Goal: Navigation & Orientation: Find specific page/section

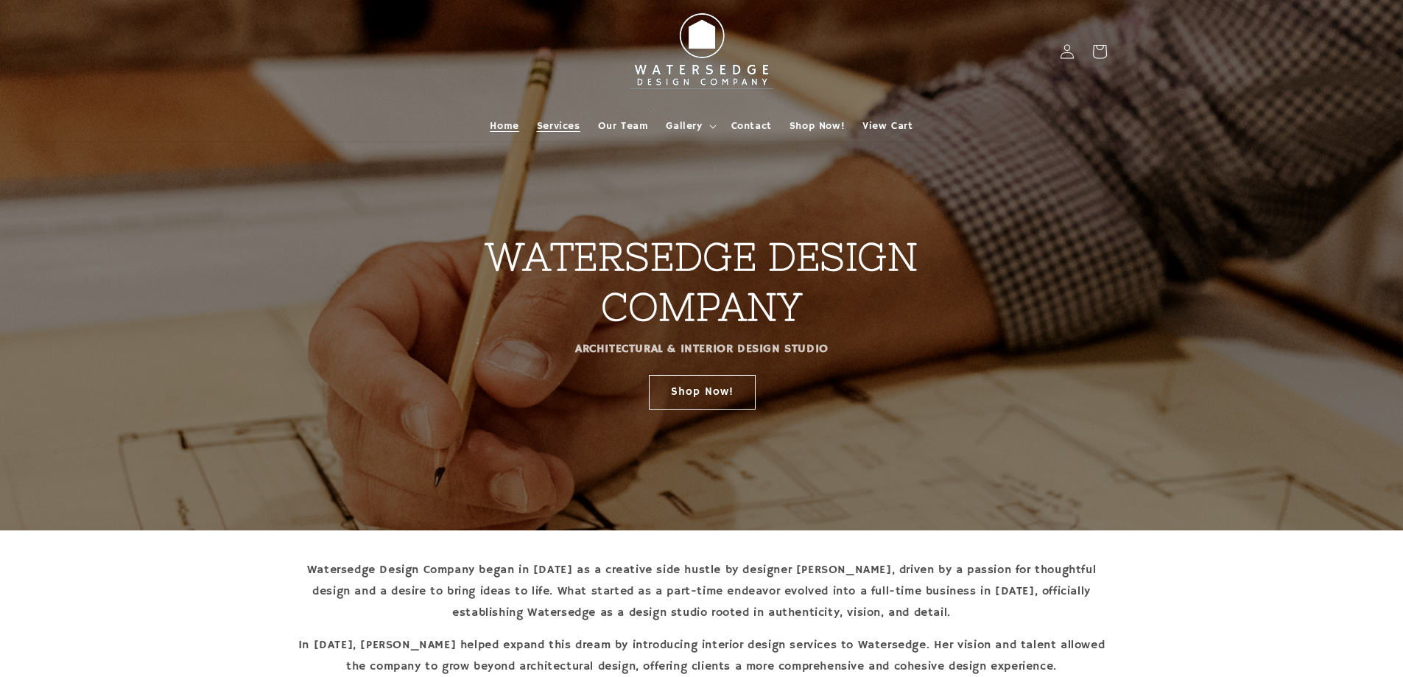
click at [549, 129] on span "Services" at bounding box center [558, 125] width 43 height 13
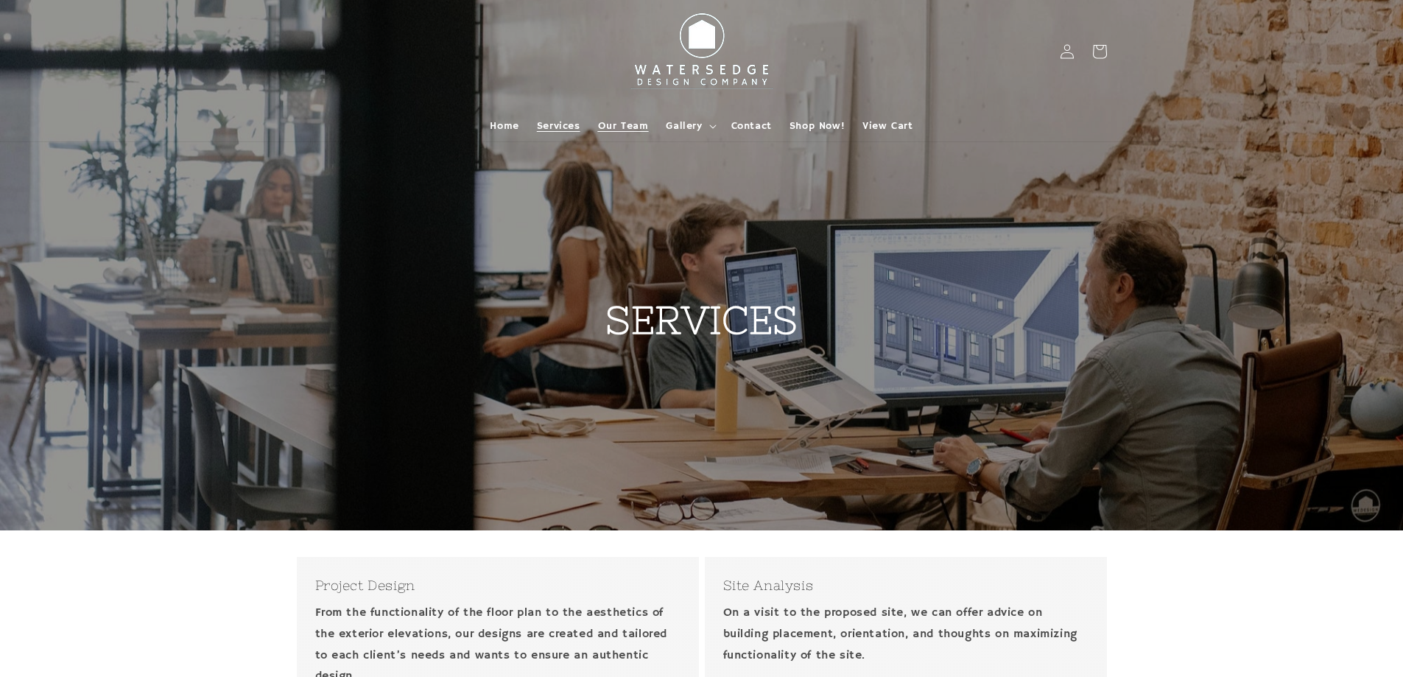
click at [619, 129] on span "Our Team" at bounding box center [623, 125] width 51 height 13
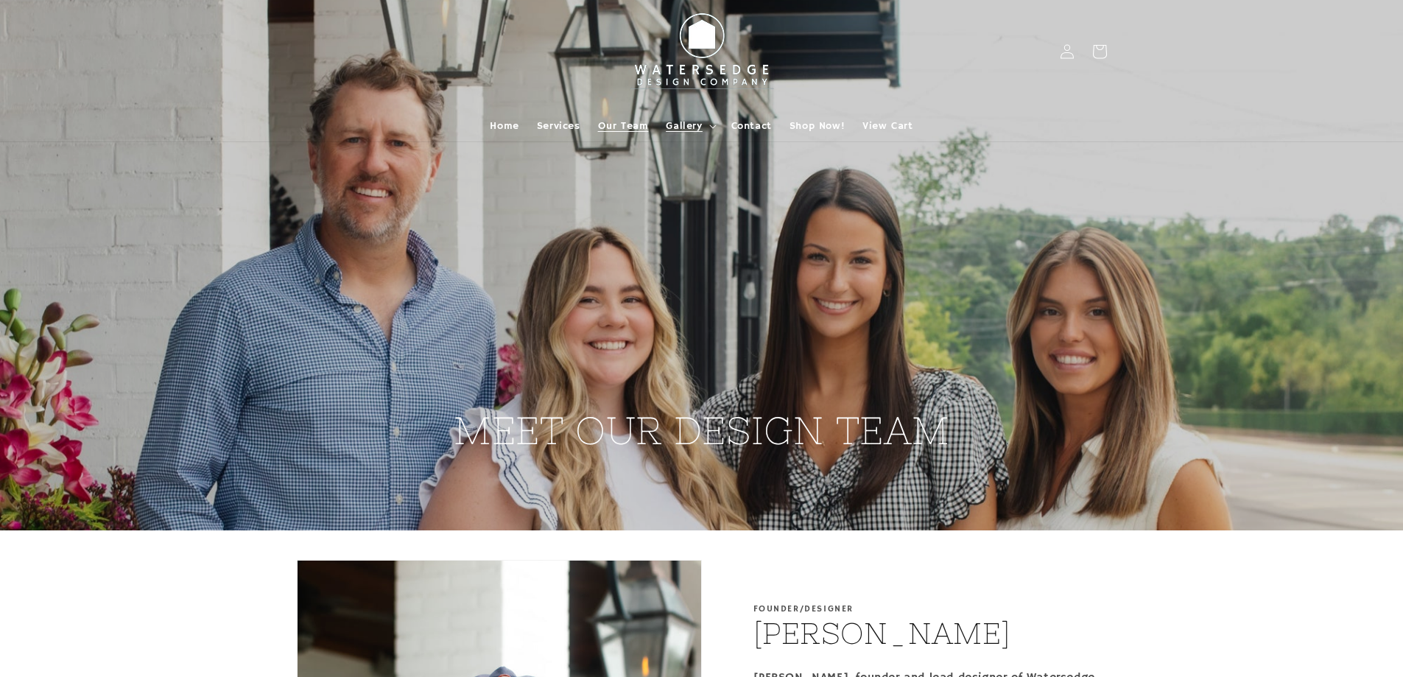
click at [688, 122] on span "Gallery" at bounding box center [684, 125] width 36 height 13
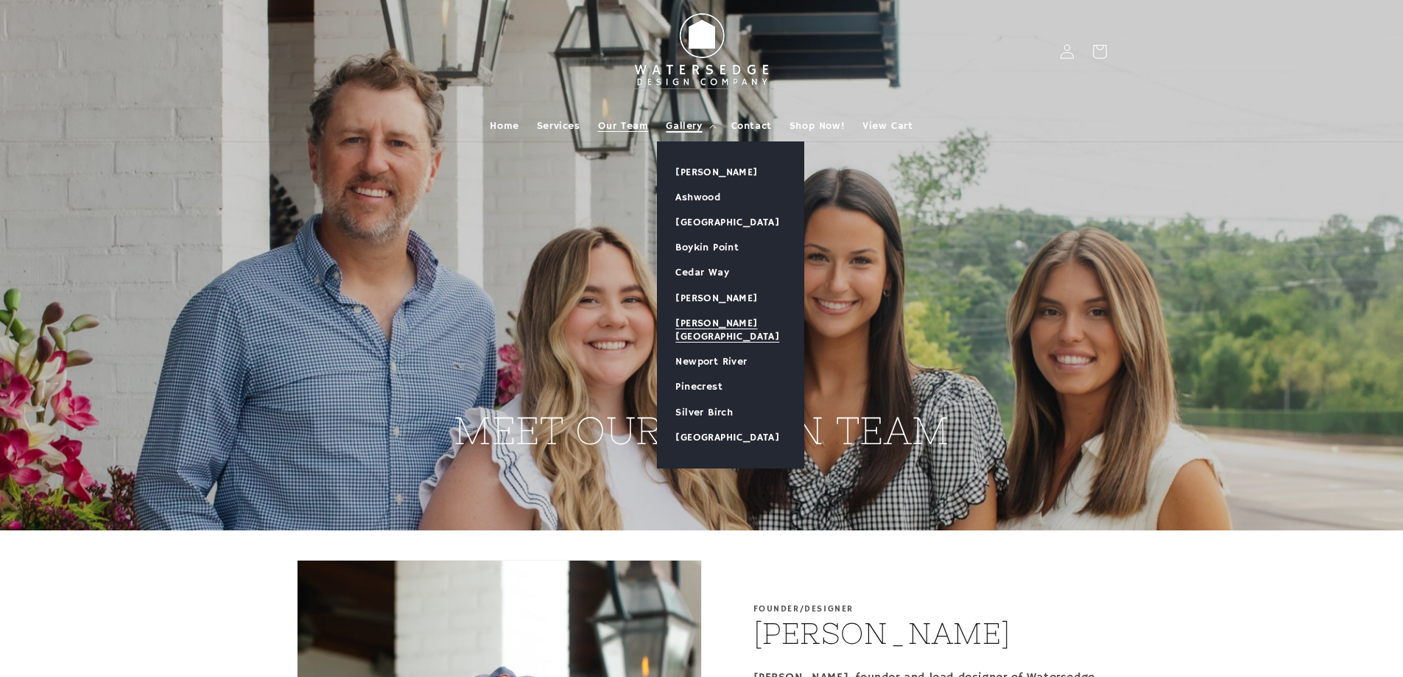
click at [716, 325] on link "[PERSON_NAME][GEOGRAPHIC_DATA]" at bounding box center [731, 330] width 146 height 38
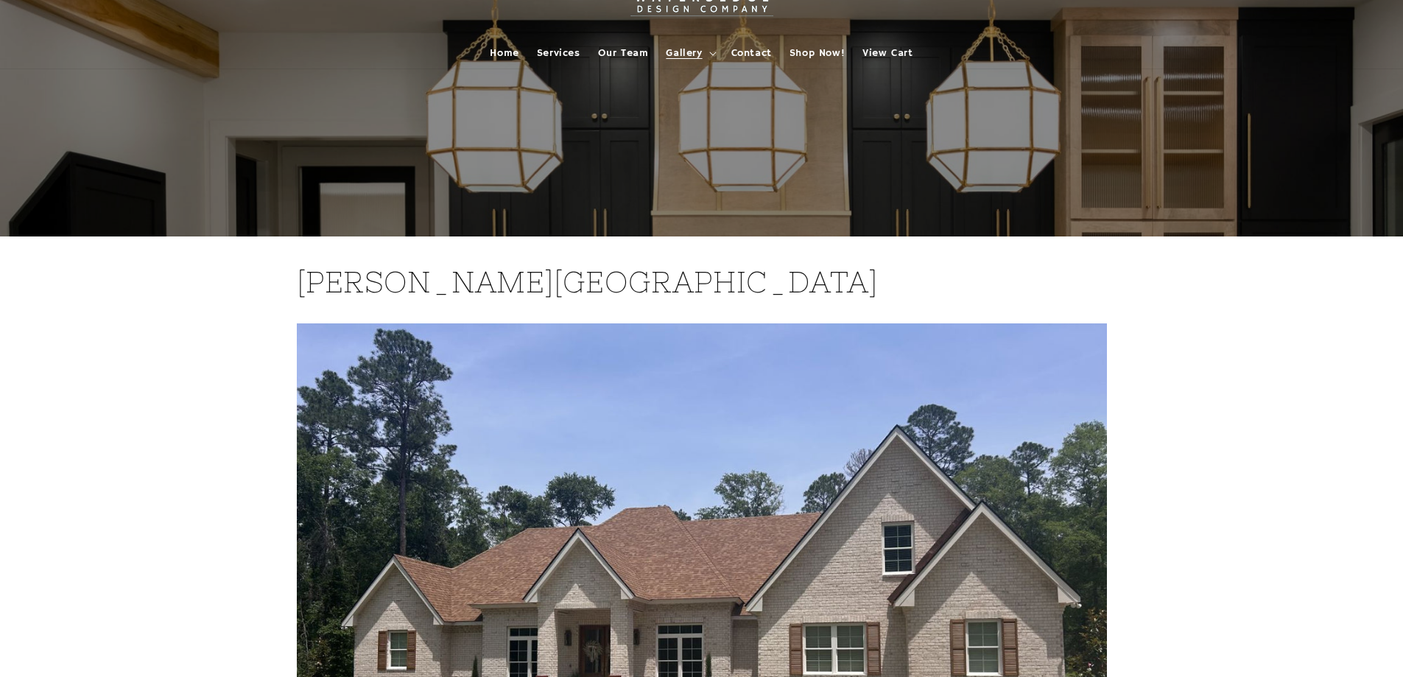
scroll to position [74, 0]
click at [698, 50] on span "Gallery" at bounding box center [684, 52] width 36 height 13
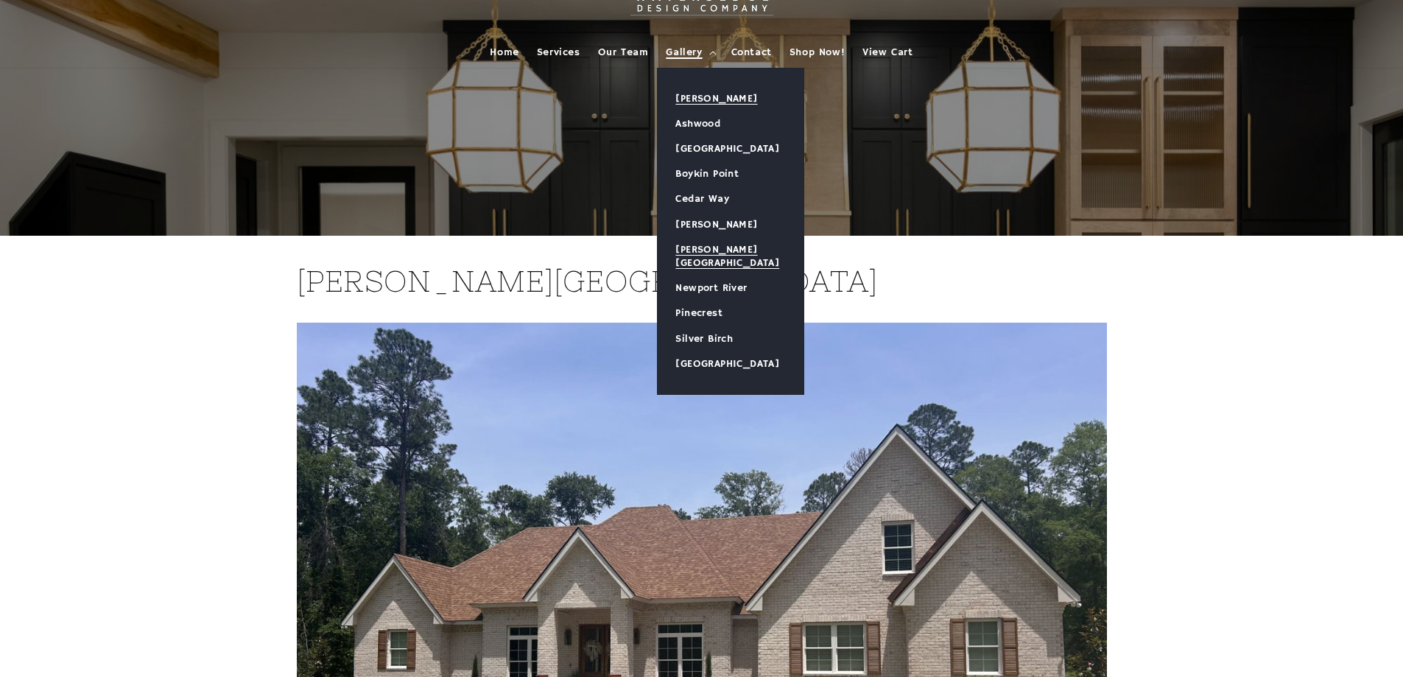
click at [708, 94] on link "[PERSON_NAME]" at bounding box center [731, 98] width 146 height 25
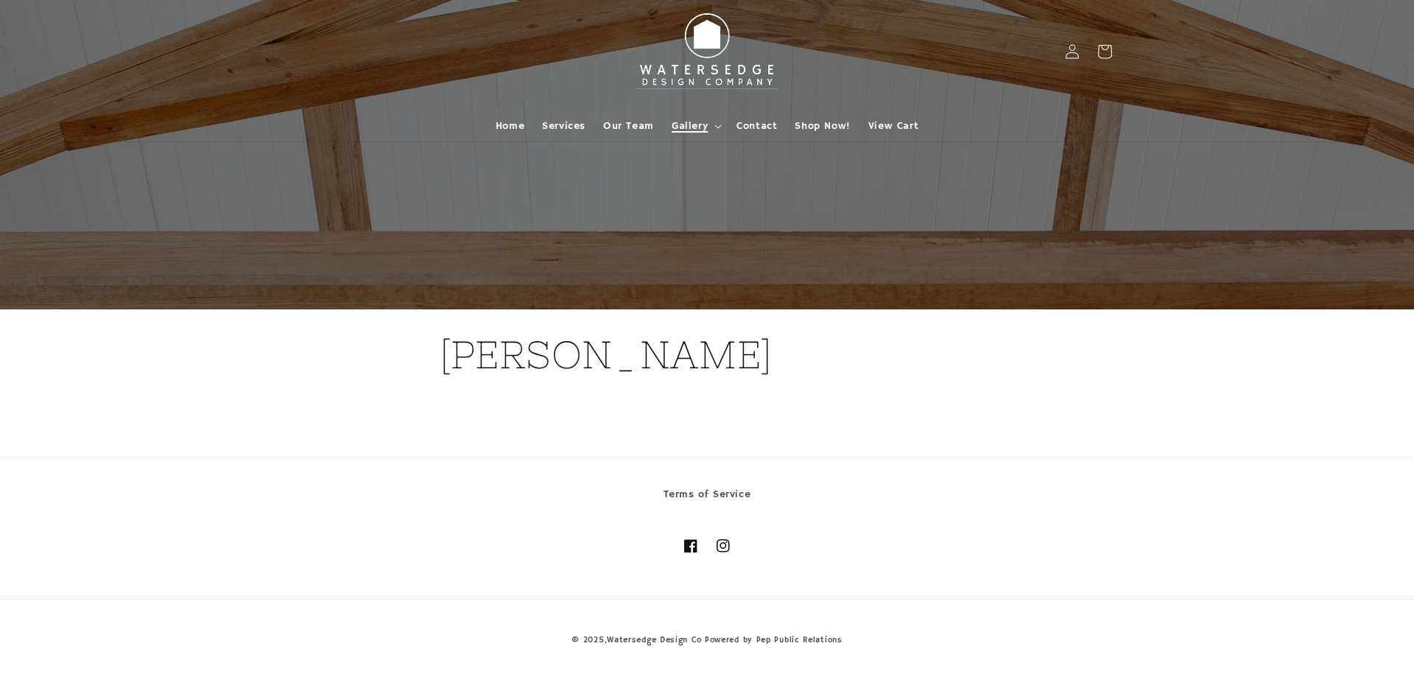
click at [704, 114] on summary "Gallery" at bounding box center [695, 125] width 65 height 31
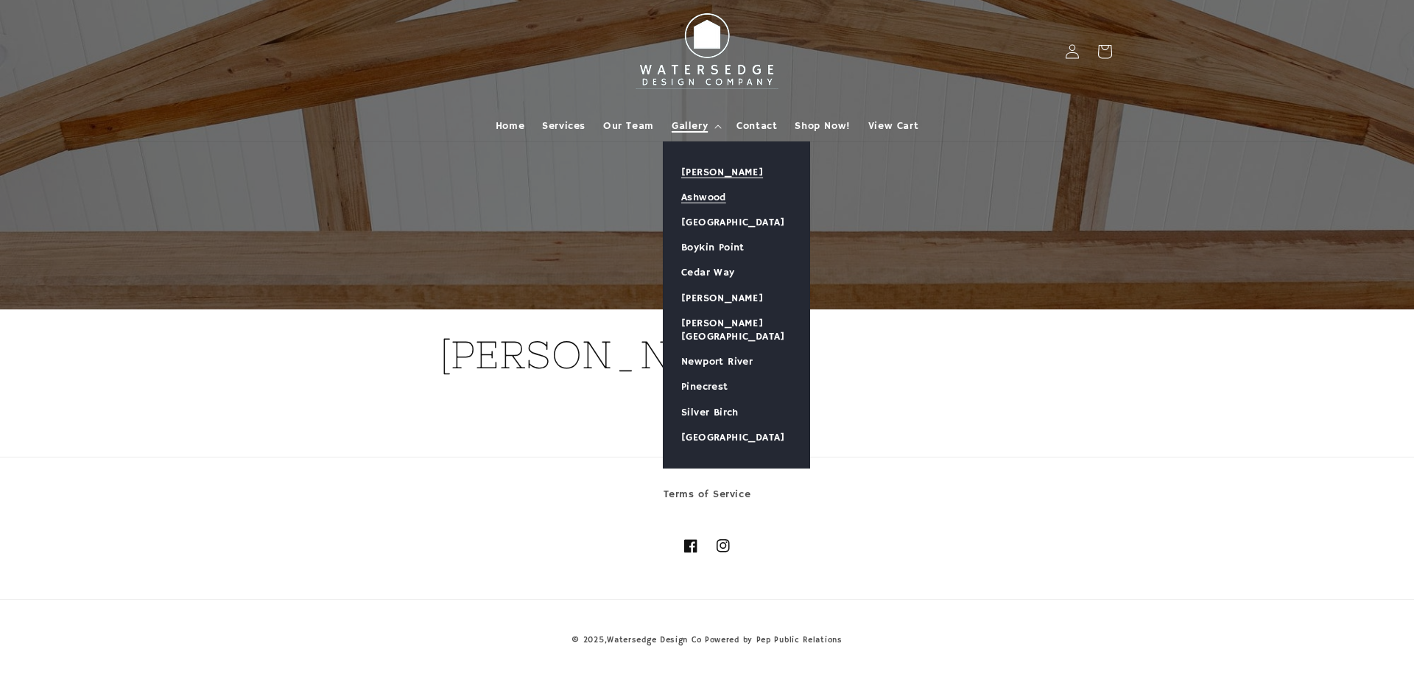
click at [700, 194] on link "Ashwood" at bounding box center [736, 197] width 146 height 25
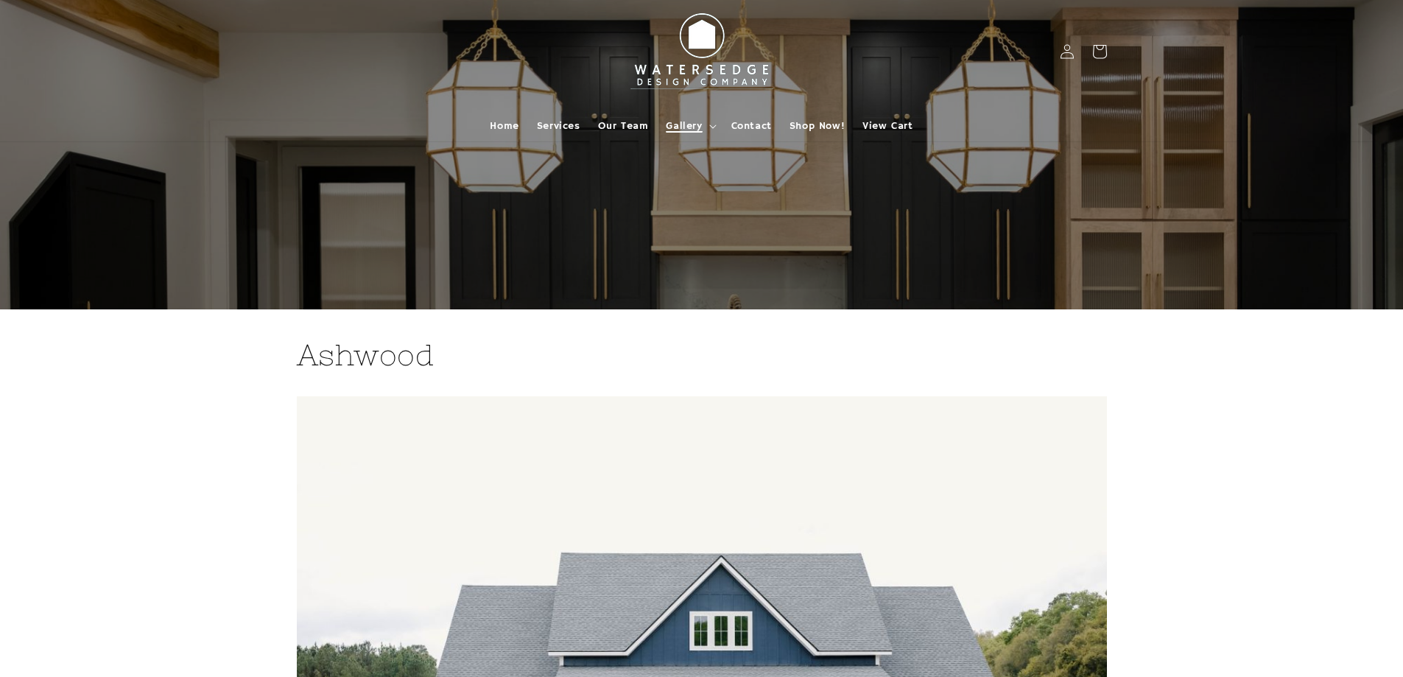
click at [688, 121] on span "Gallery" at bounding box center [684, 125] width 36 height 13
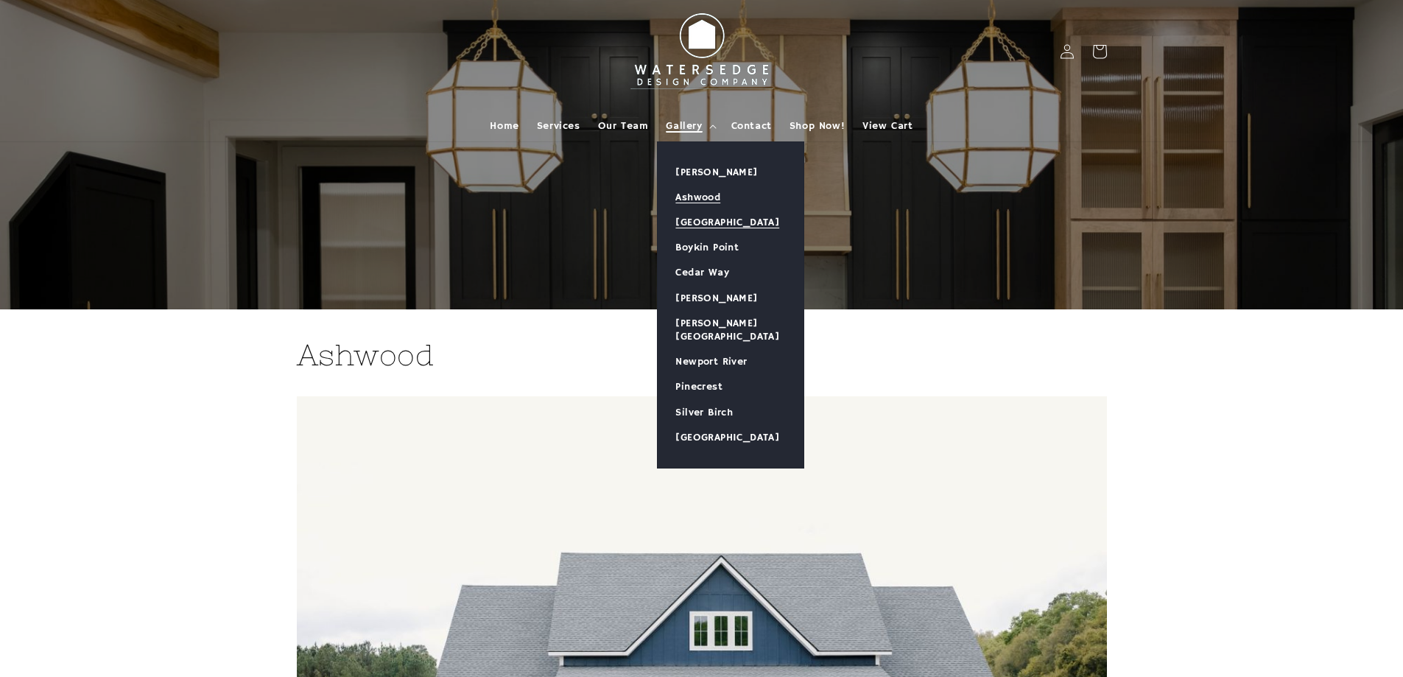
click at [725, 224] on link "[GEOGRAPHIC_DATA]" at bounding box center [731, 222] width 146 height 25
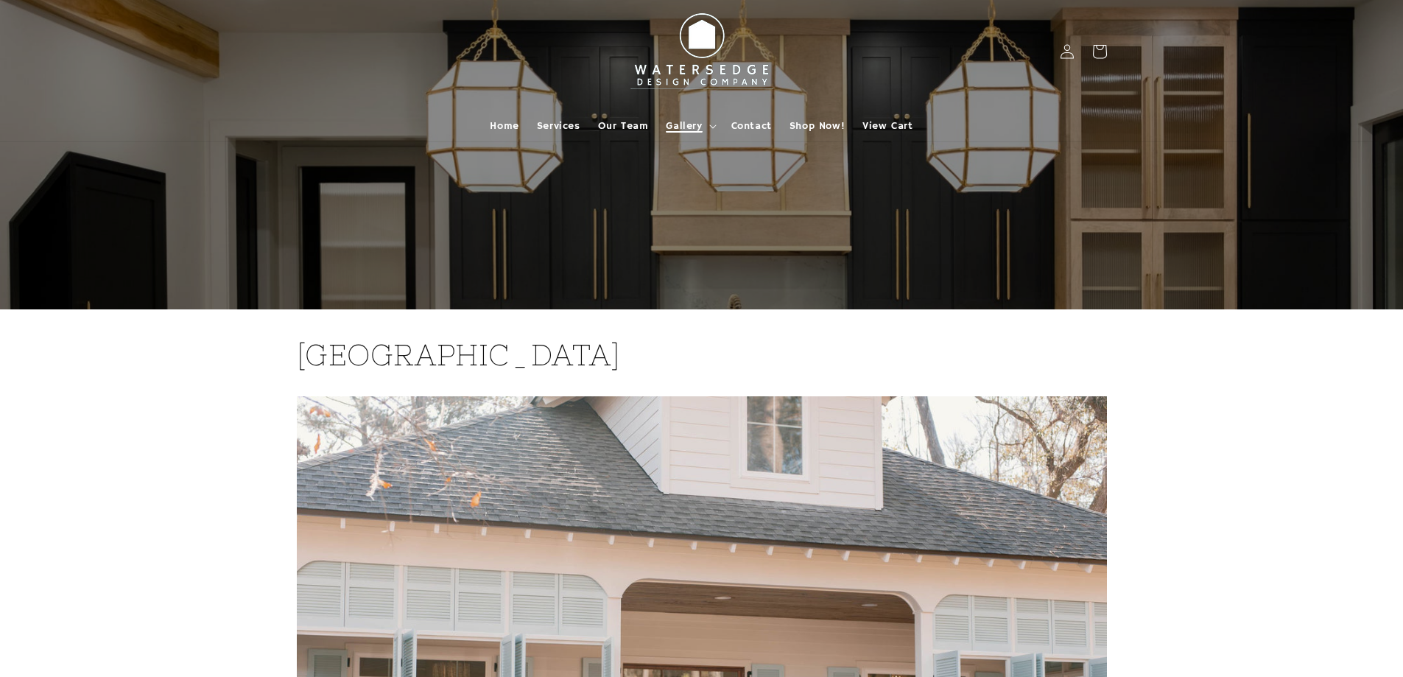
click at [693, 122] on span "Gallery" at bounding box center [684, 125] width 36 height 13
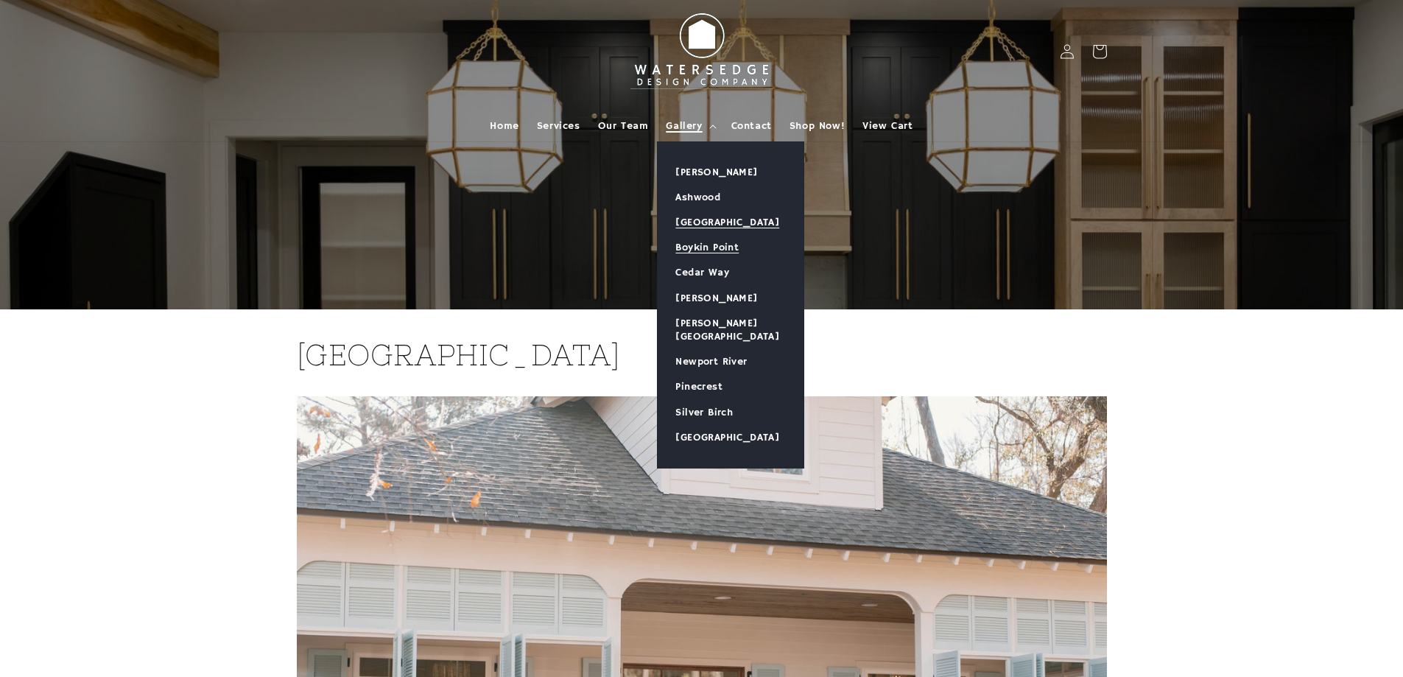
click at [719, 250] on link "Boykin Point" at bounding box center [731, 247] width 146 height 25
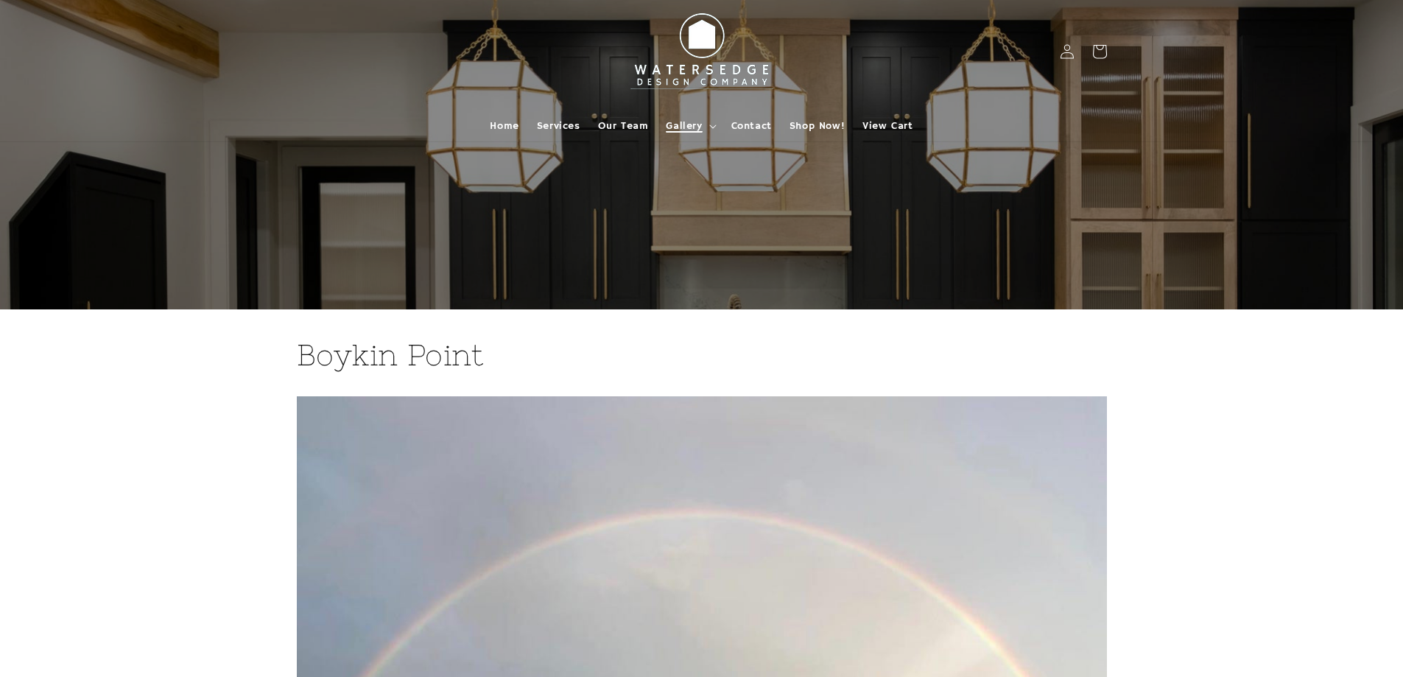
click at [687, 124] on span "Gallery" at bounding box center [684, 125] width 36 height 13
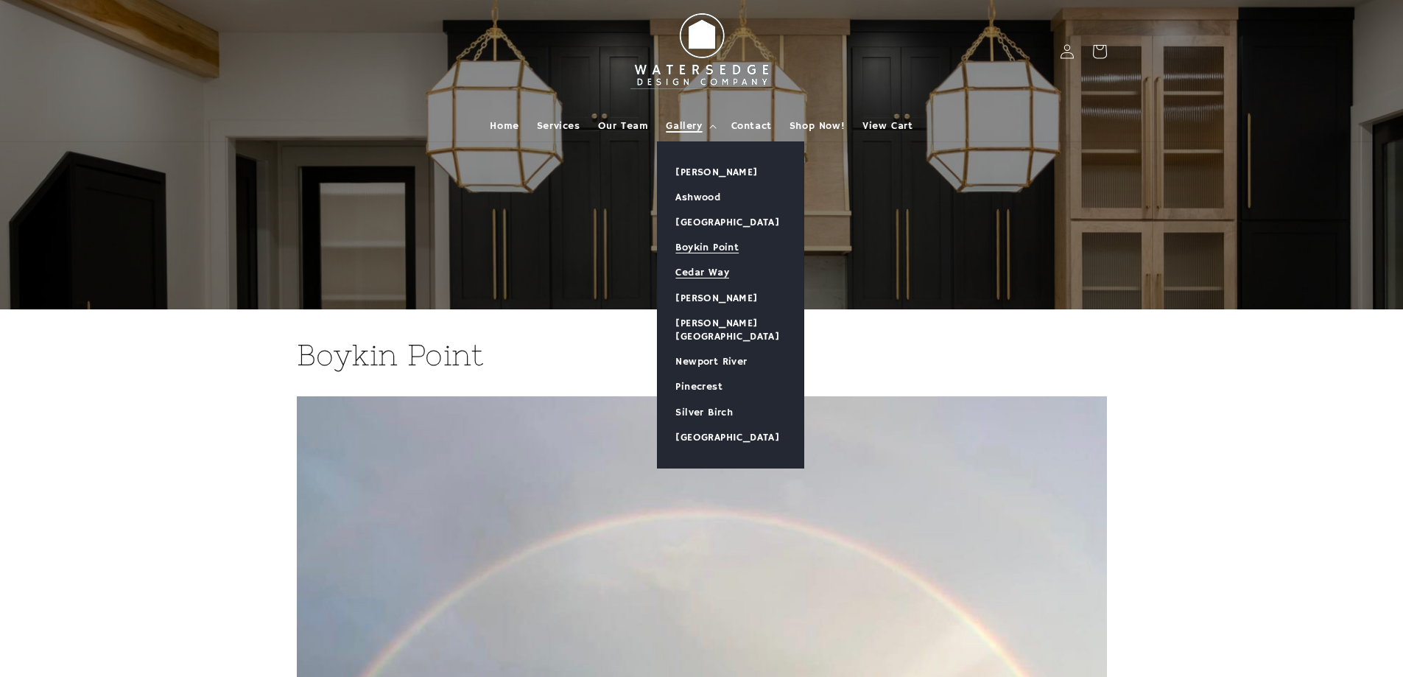
click at [696, 269] on link "Cedar Way" at bounding box center [731, 272] width 146 height 25
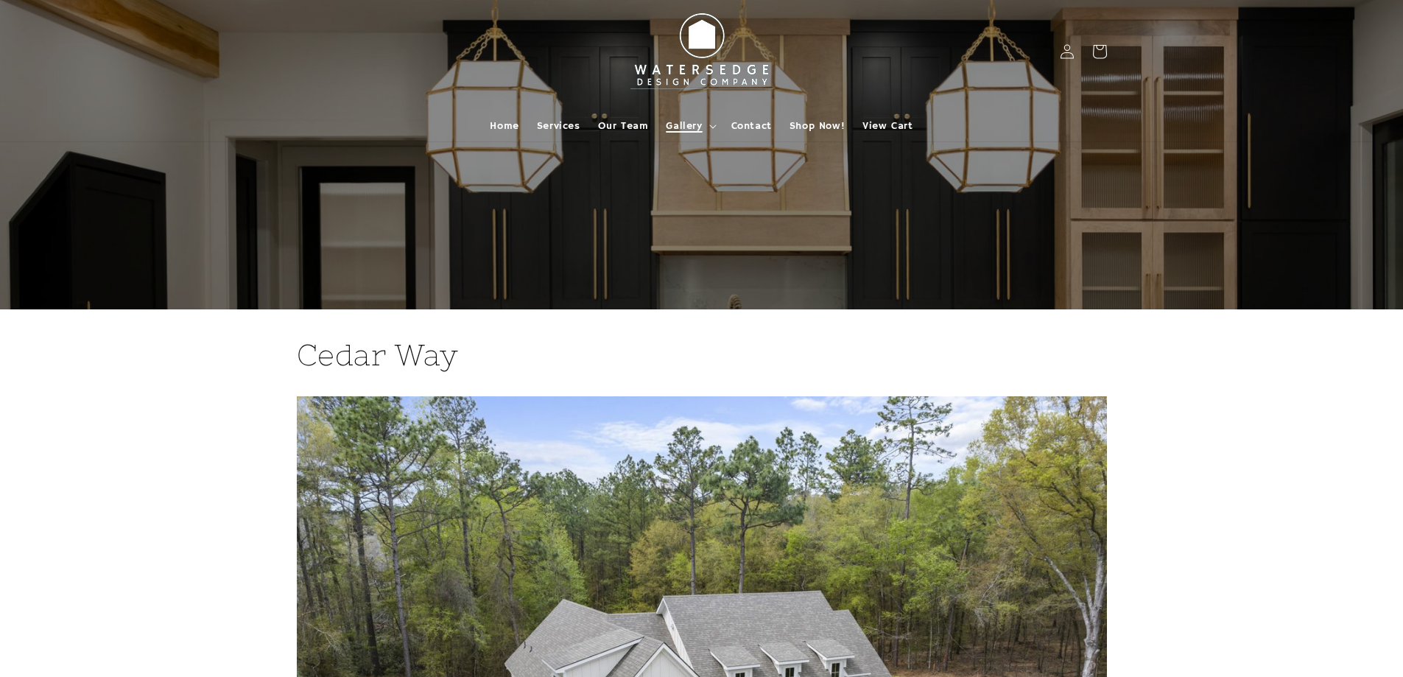
click at [705, 129] on summary "Gallery" at bounding box center [689, 125] width 65 height 31
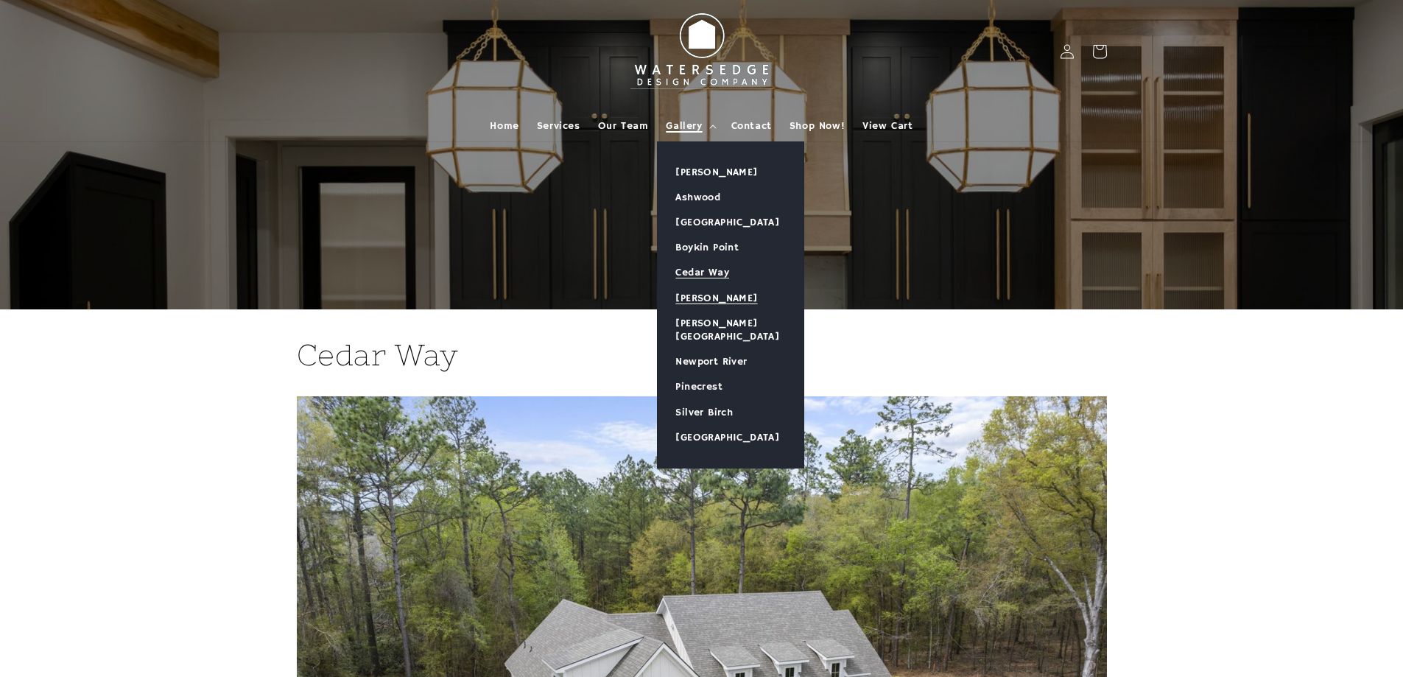
click at [715, 295] on link "[PERSON_NAME]" at bounding box center [731, 298] width 146 height 25
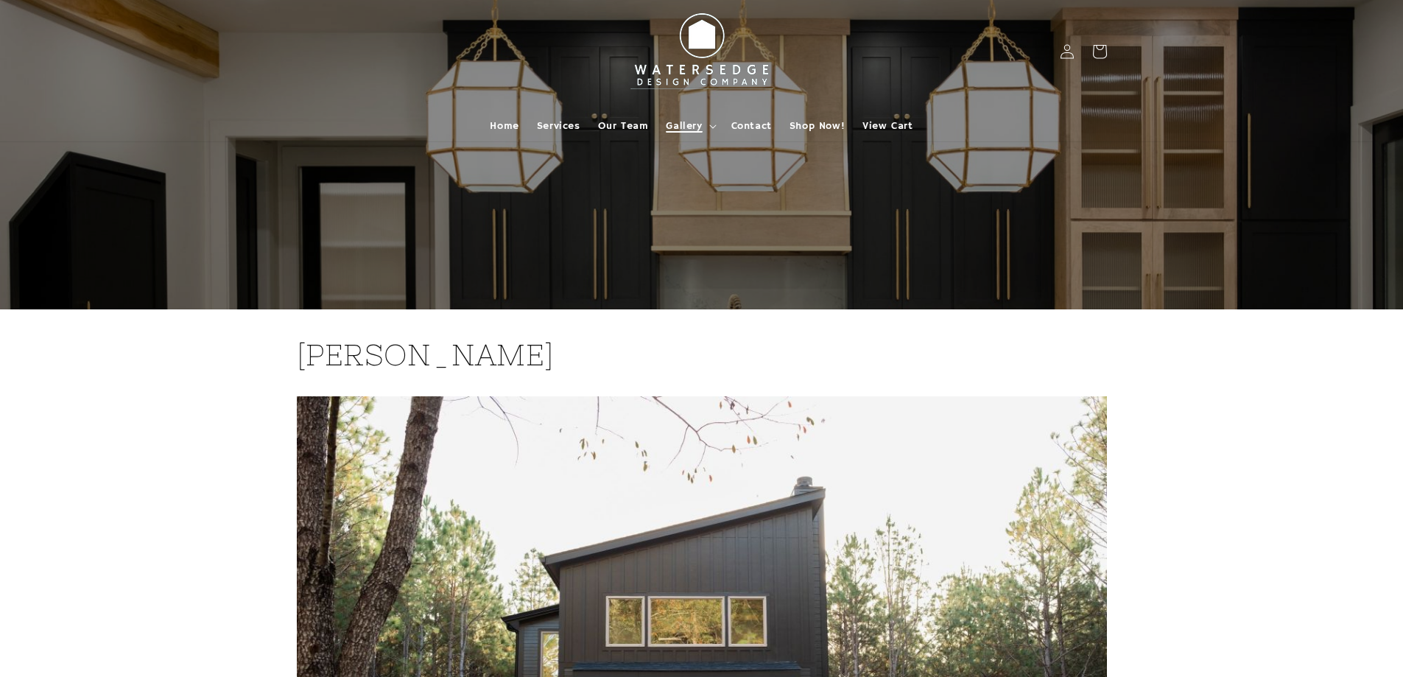
click at [691, 124] on span "Gallery" at bounding box center [684, 125] width 36 height 13
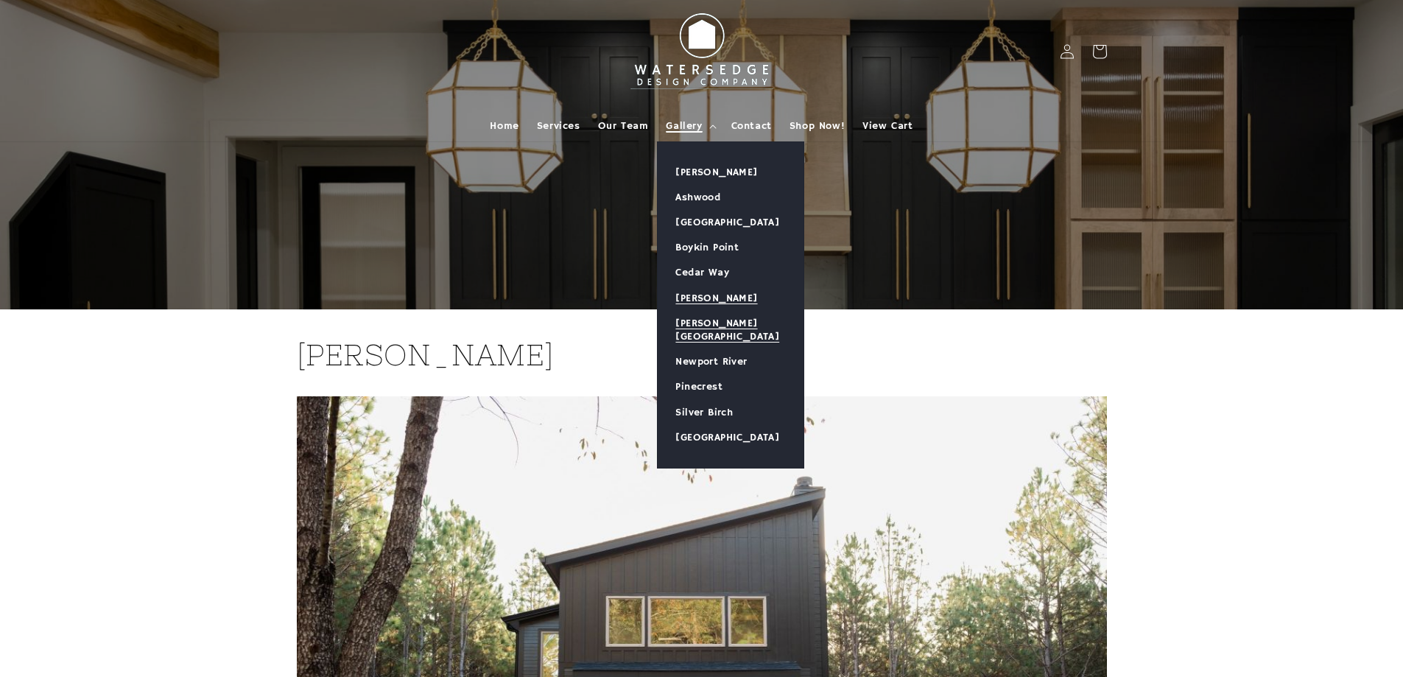
click at [696, 327] on link "[PERSON_NAME][GEOGRAPHIC_DATA]" at bounding box center [731, 330] width 146 height 38
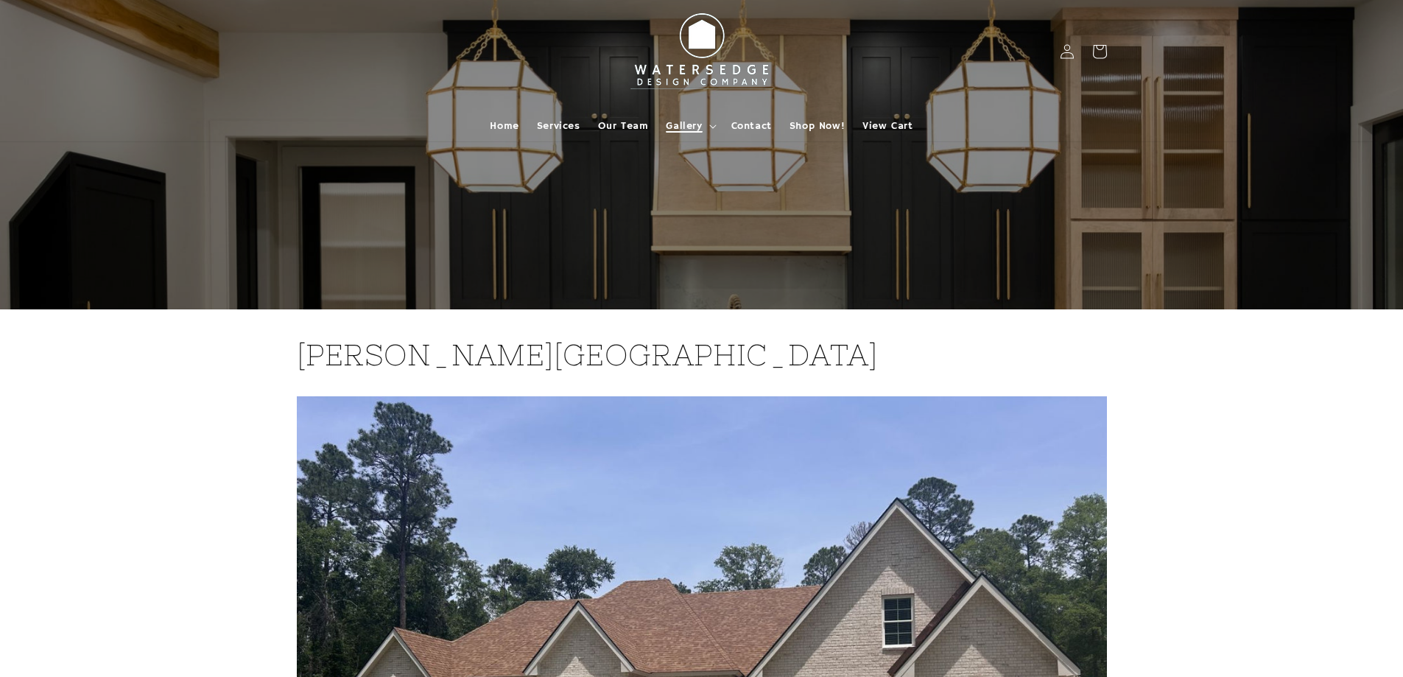
click at [683, 120] on span "Gallery" at bounding box center [684, 125] width 36 height 13
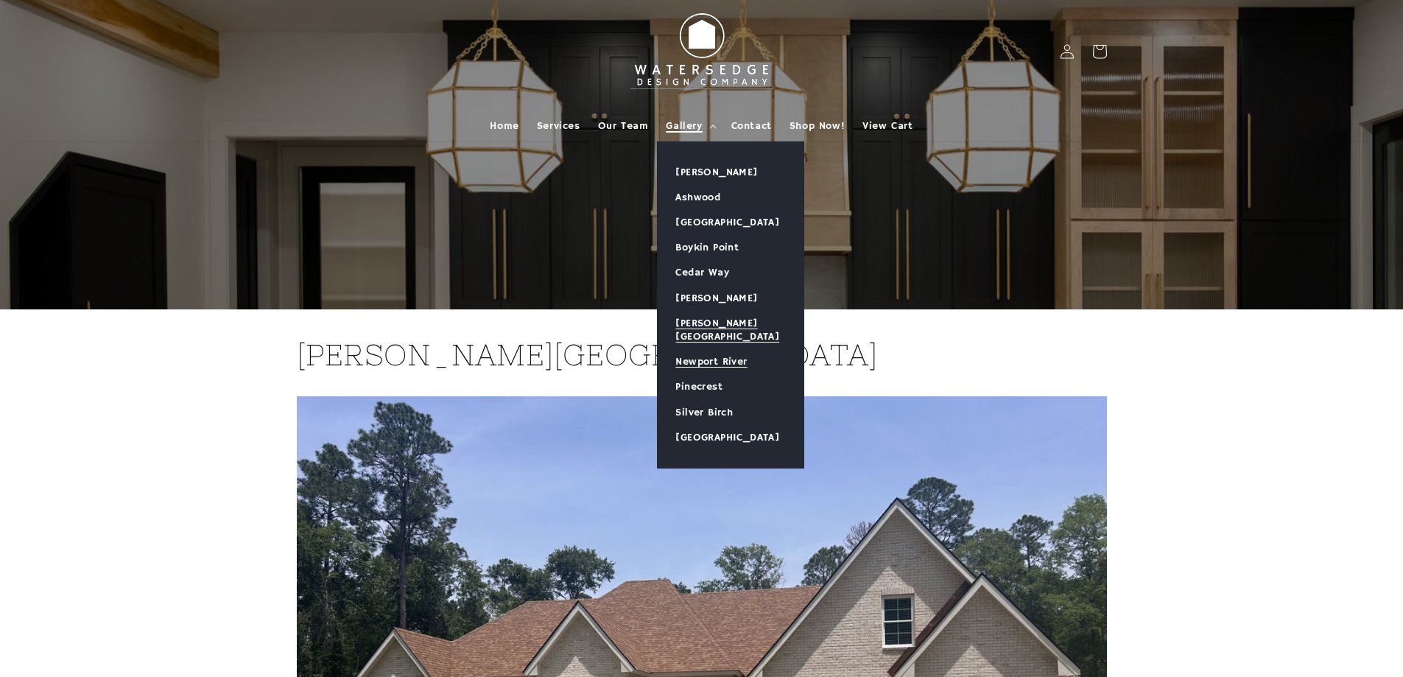
click at [714, 349] on link "Newport River" at bounding box center [731, 361] width 146 height 25
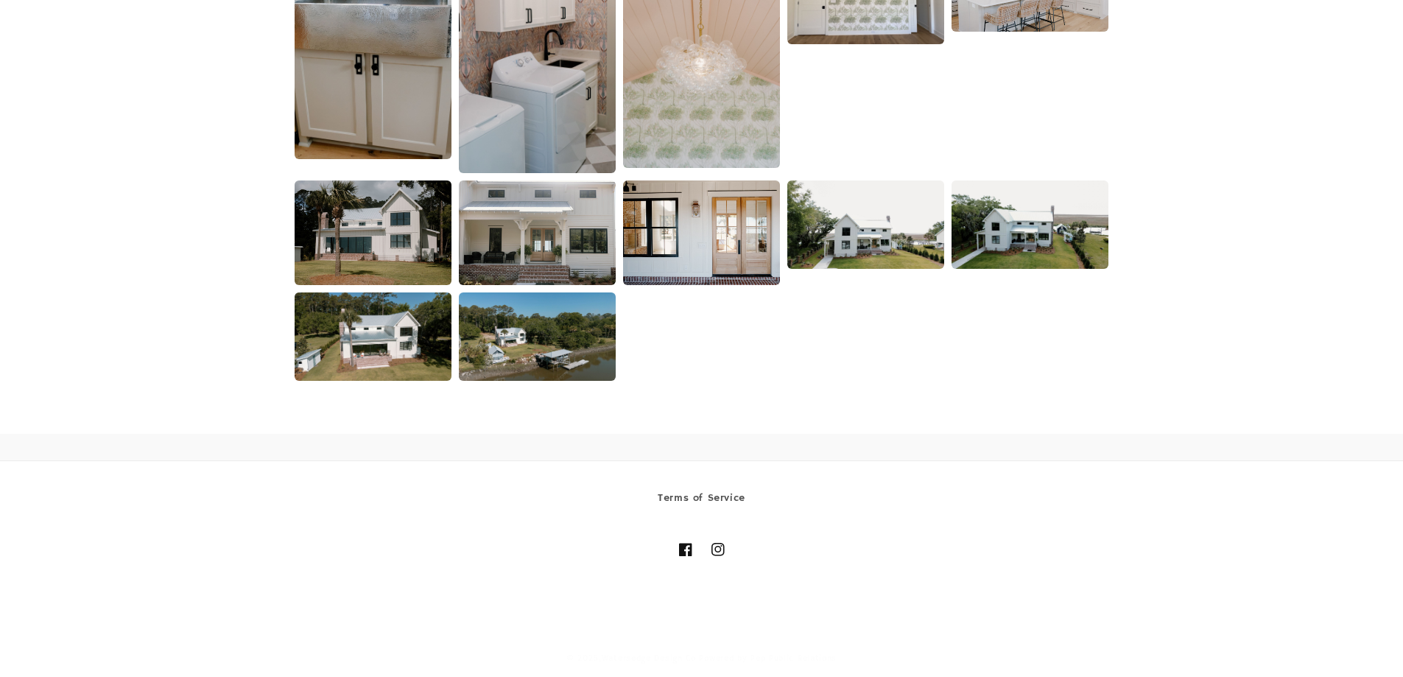
scroll to position [2792, 0]
click at [586, 348] on img at bounding box center [537, 336] width 160 height 90
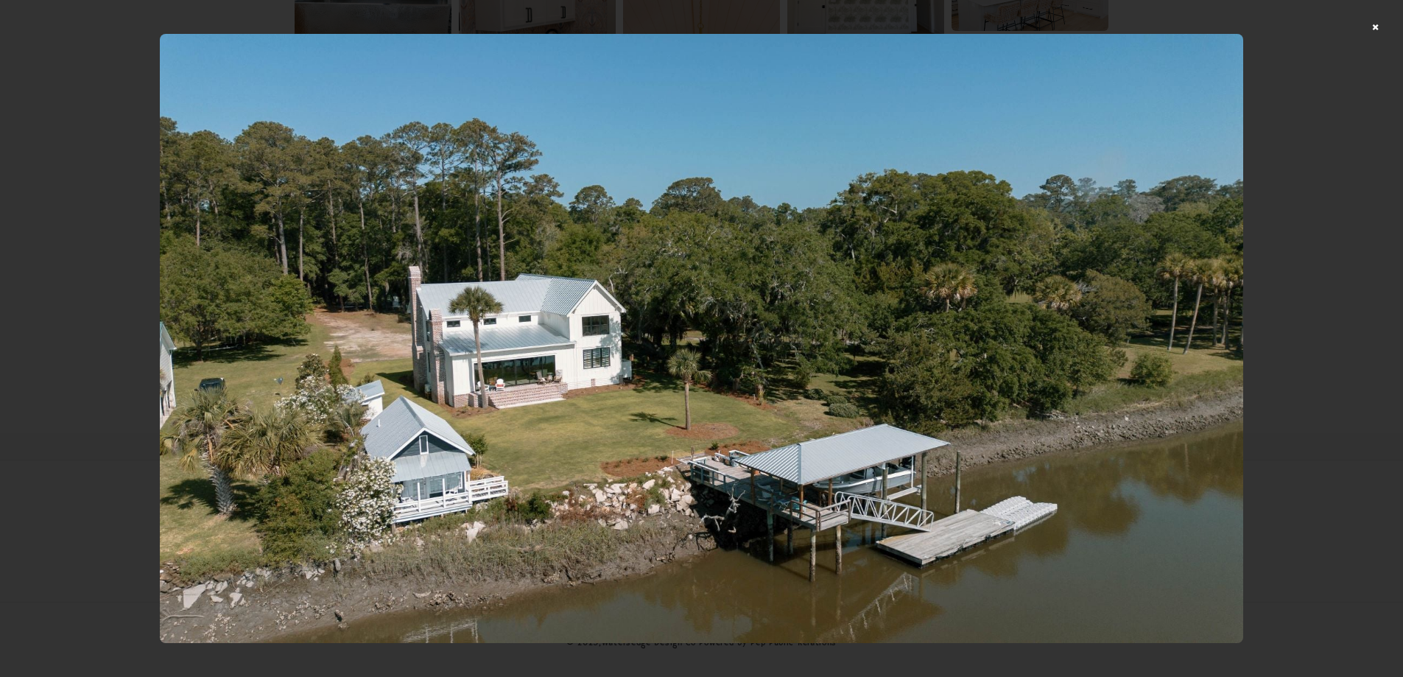
click at [1383, 27] on div at bounding box center [701, 338] width 1403 height 677
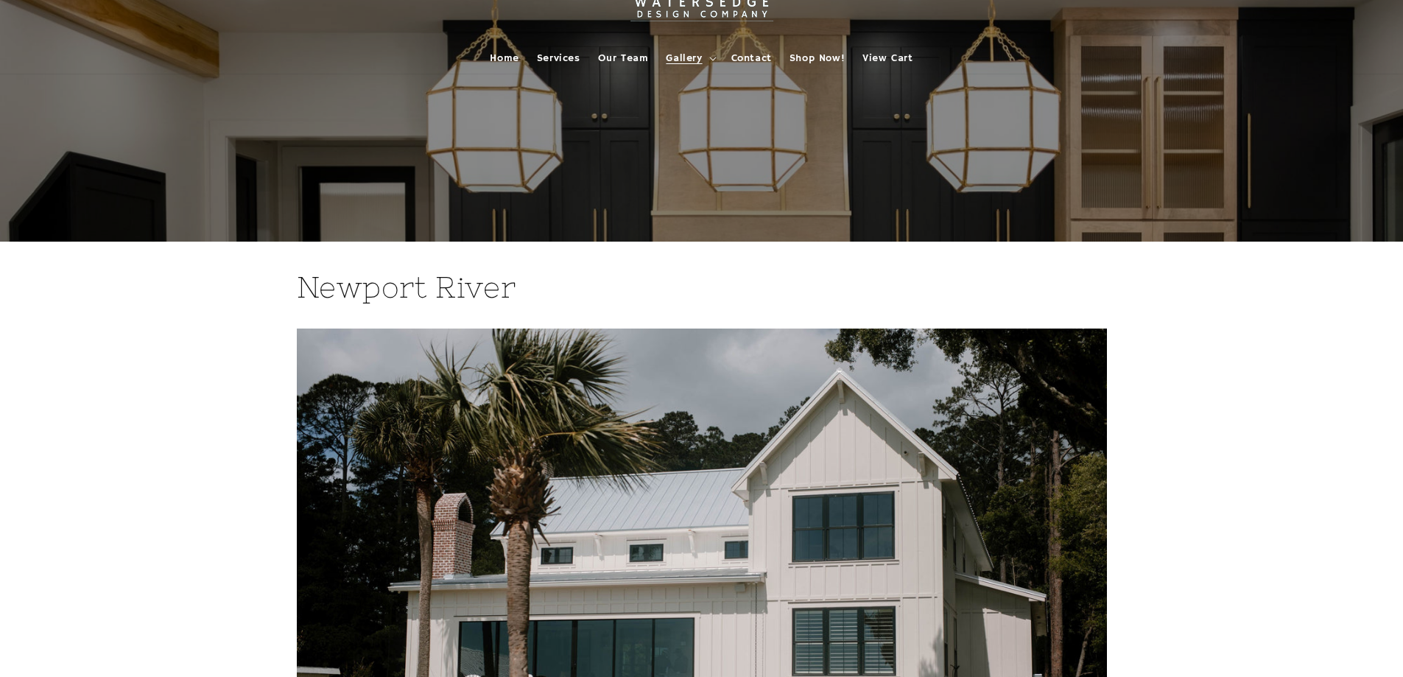
scroll to position [0, 0]
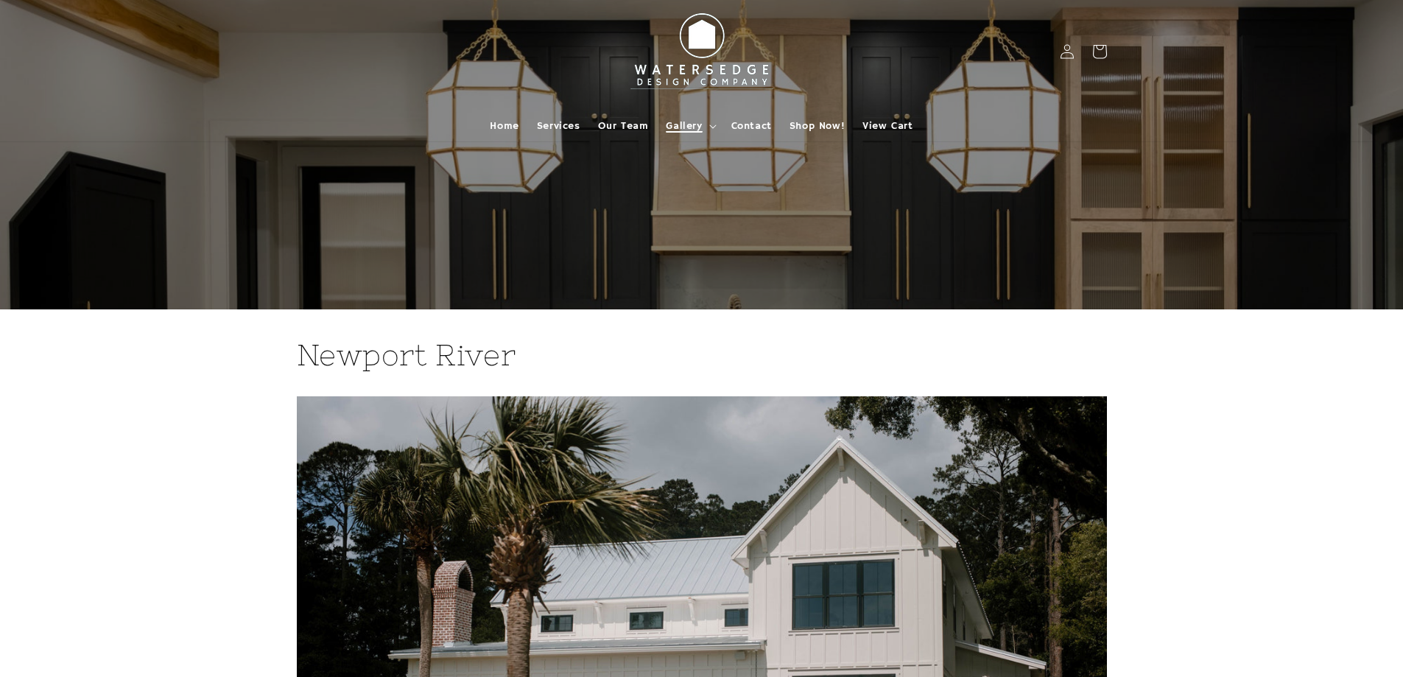
click at [696, 127] on span "Gallery" at bounding box center [684, 125] width 36 height 13
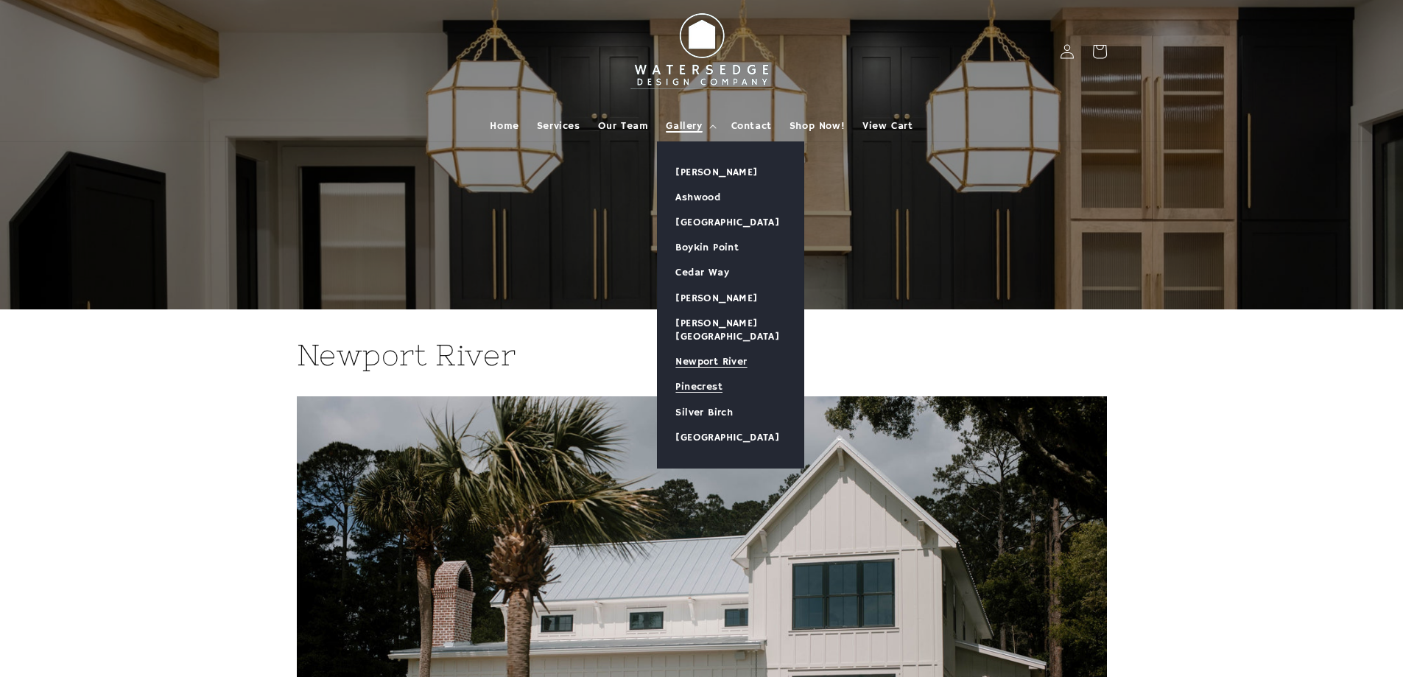
click at [707, 374] on link "Pinecrest" at bounding box center [731, 386] width 146 height 25
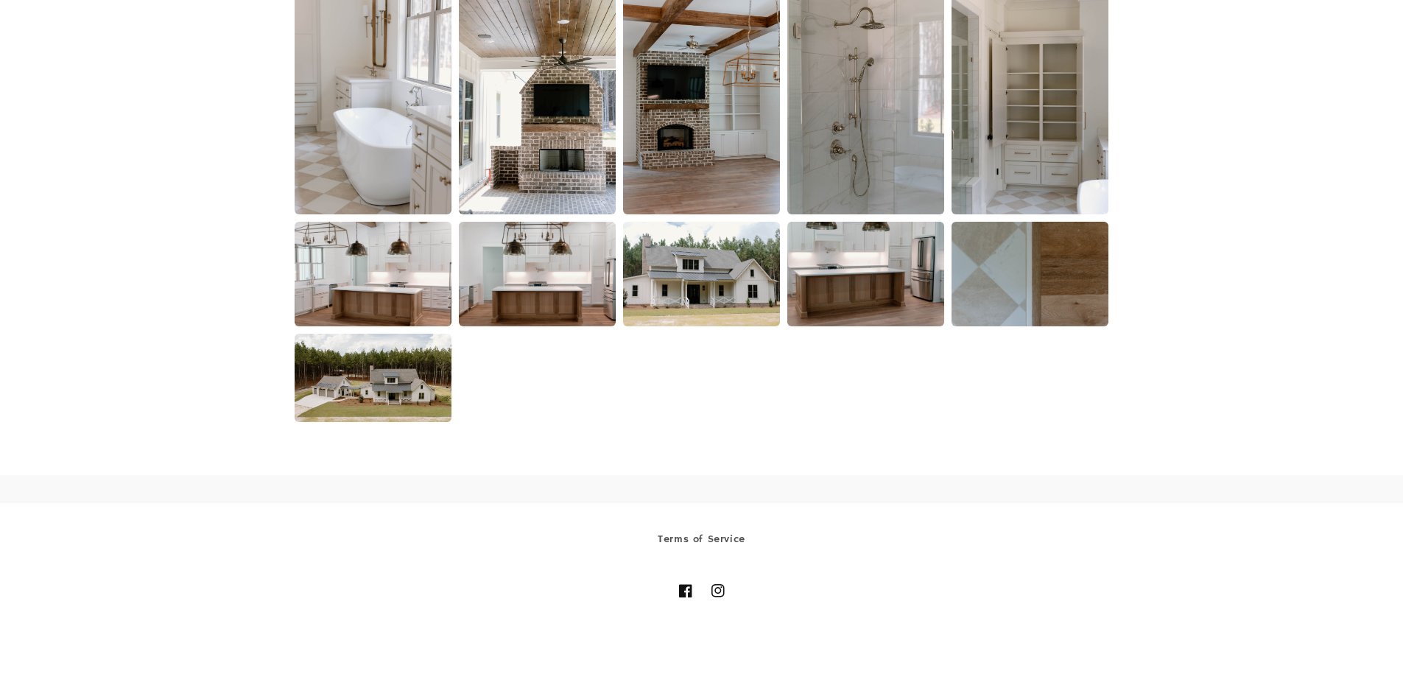
scroll to position [2504, 0]
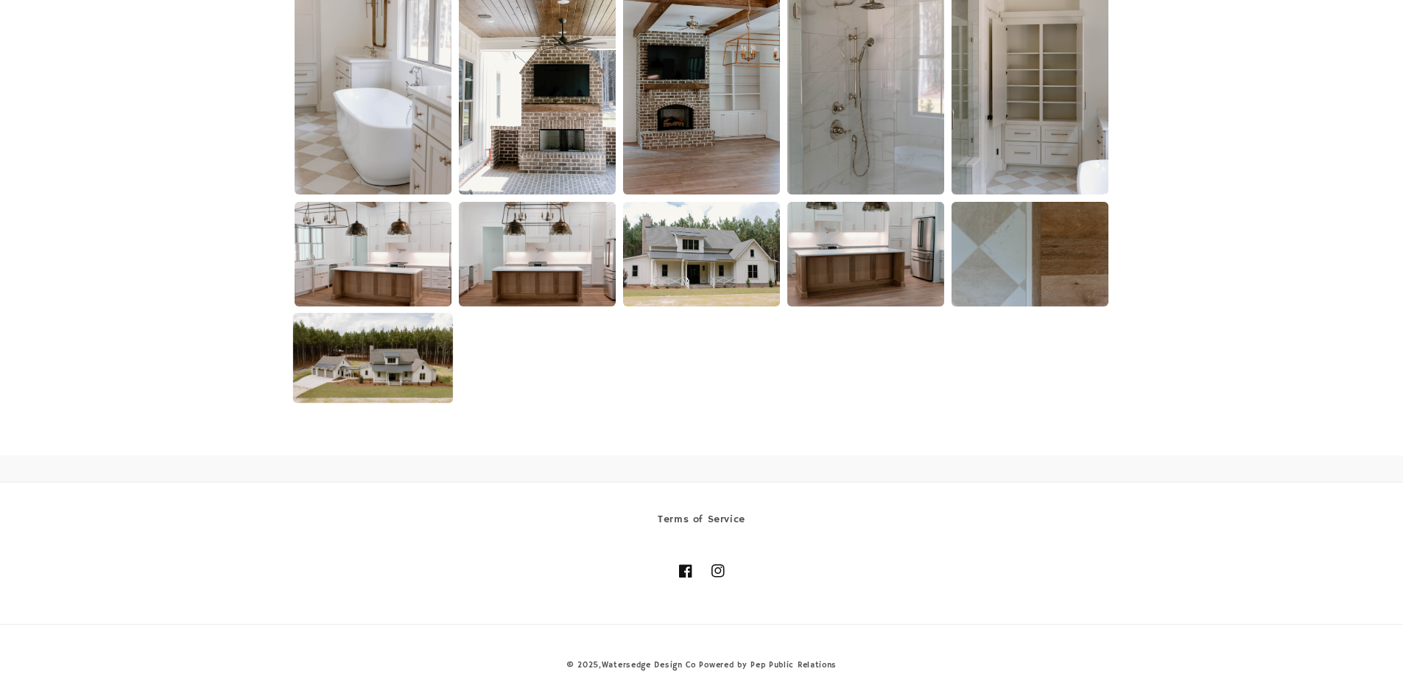
click at [360, 379] on img at bounding box center [373, 358] width 160 height 90
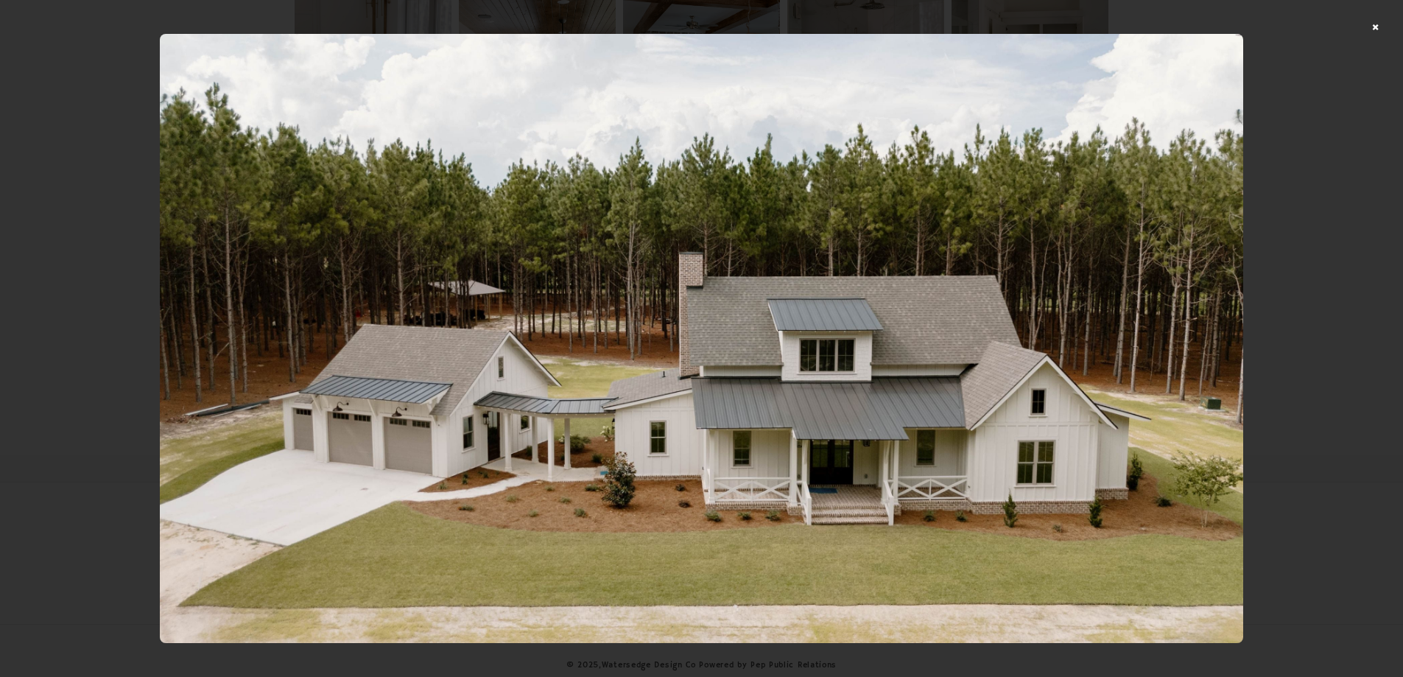
click at [1385, 27] on div at bounding box center [701, 338] width 1403 height 677
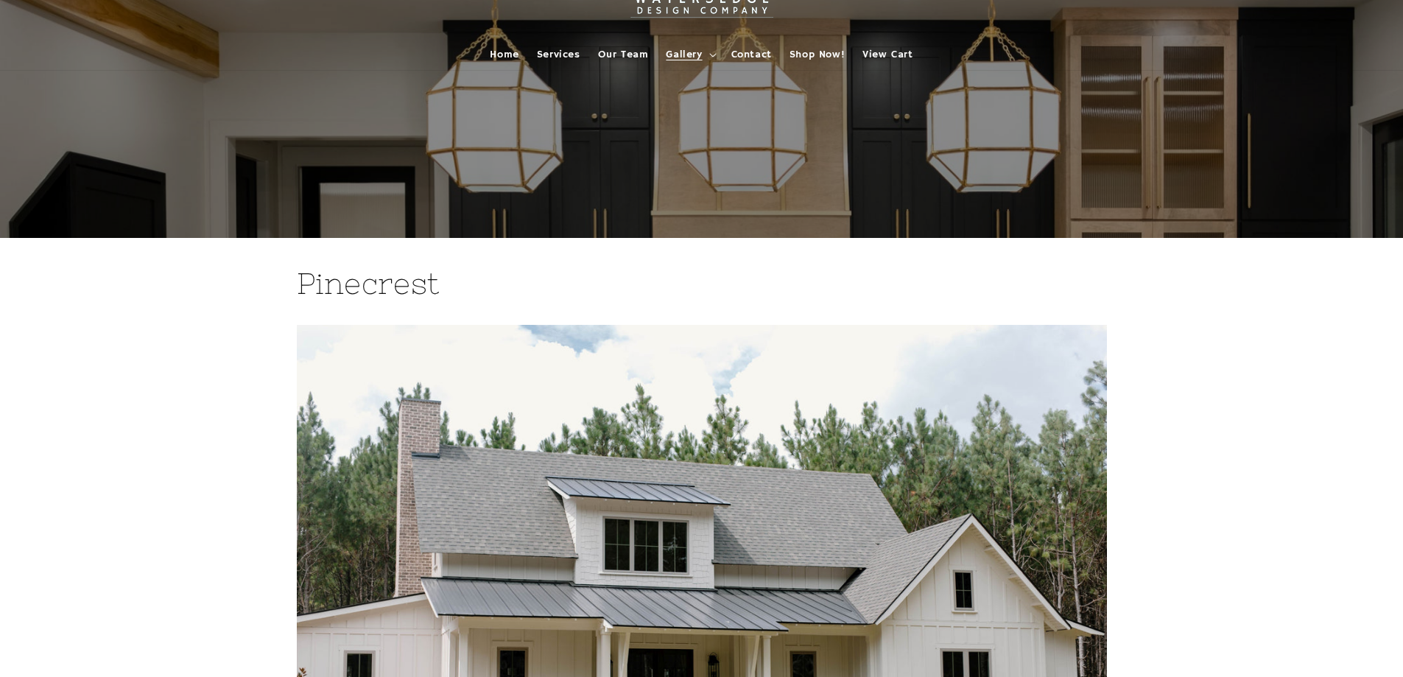
scroll to position [0, 0]
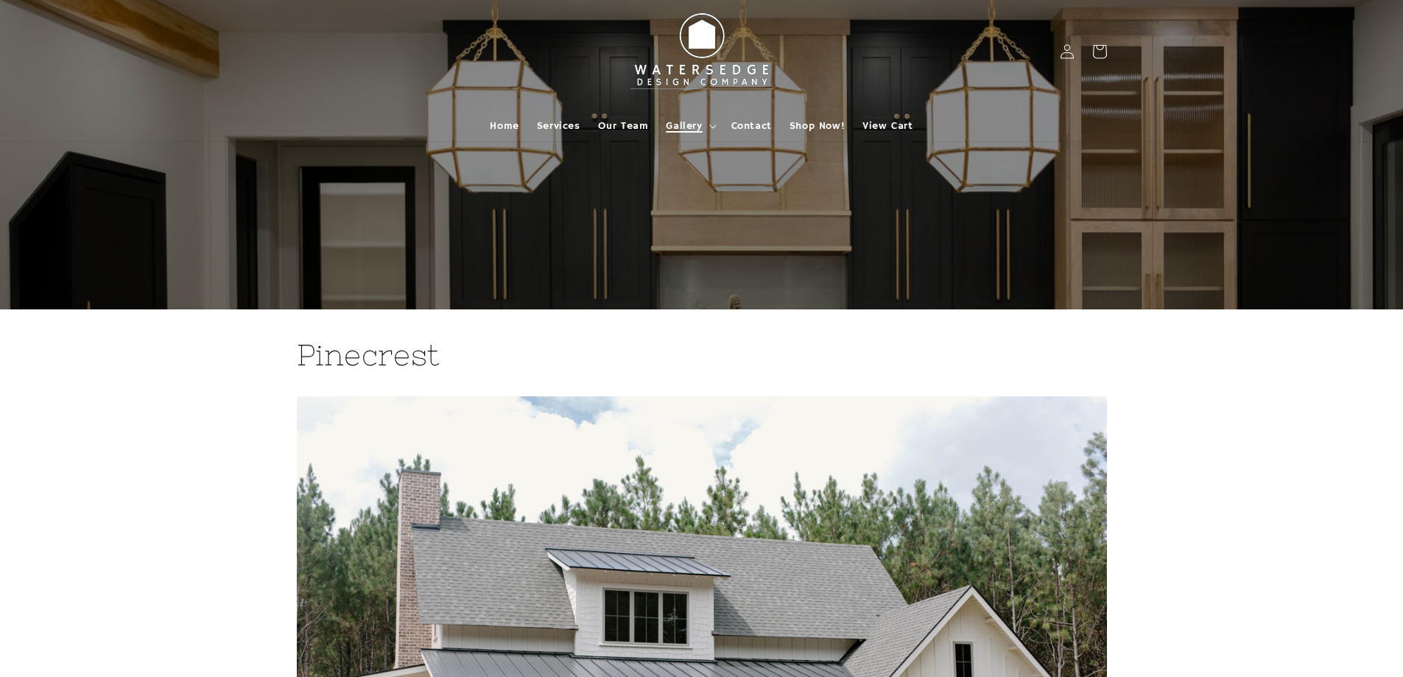
click at [674, 135] on summary "Gallery" at bounding box center [689, 125] width 65 height 31
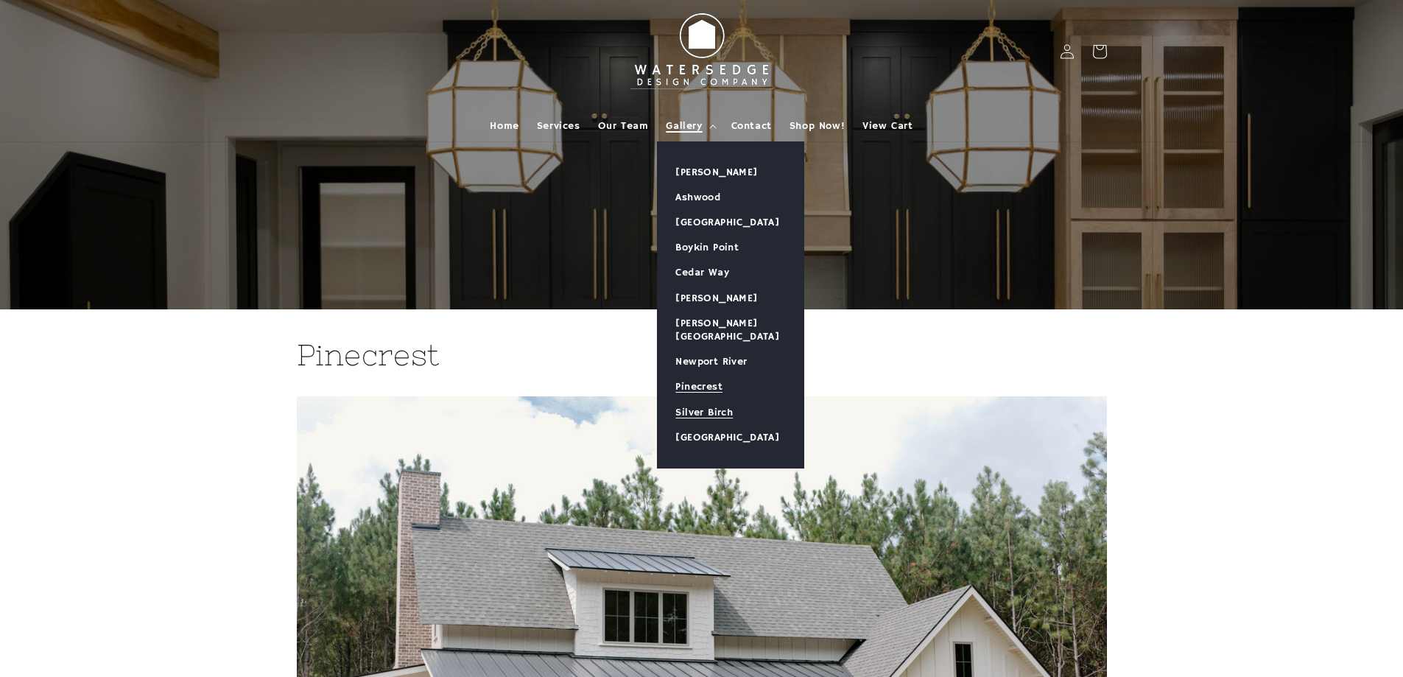
click at [691, 400] on link "Silver Birch" at bounding box center [731, 412] width 146 height 25
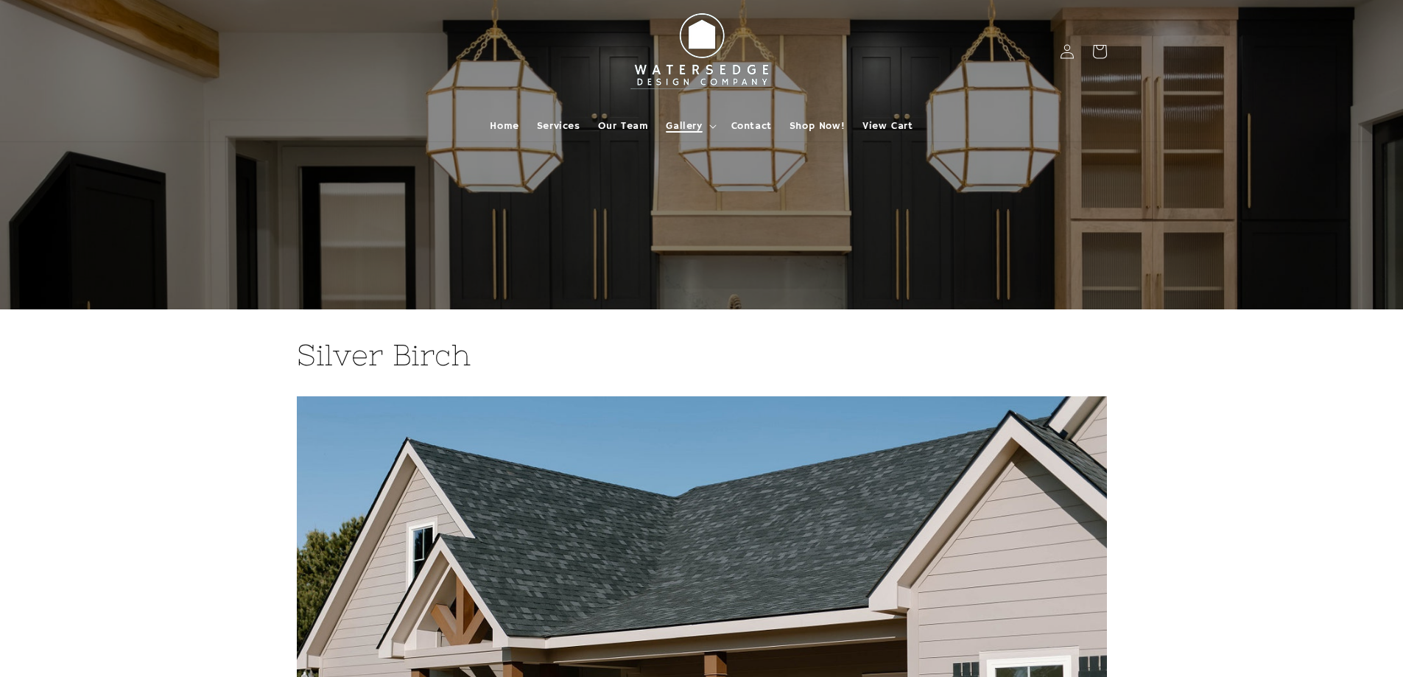
click at [691, 122] on span "Gallery" at bounding box center [684, 125] width 36 height 13
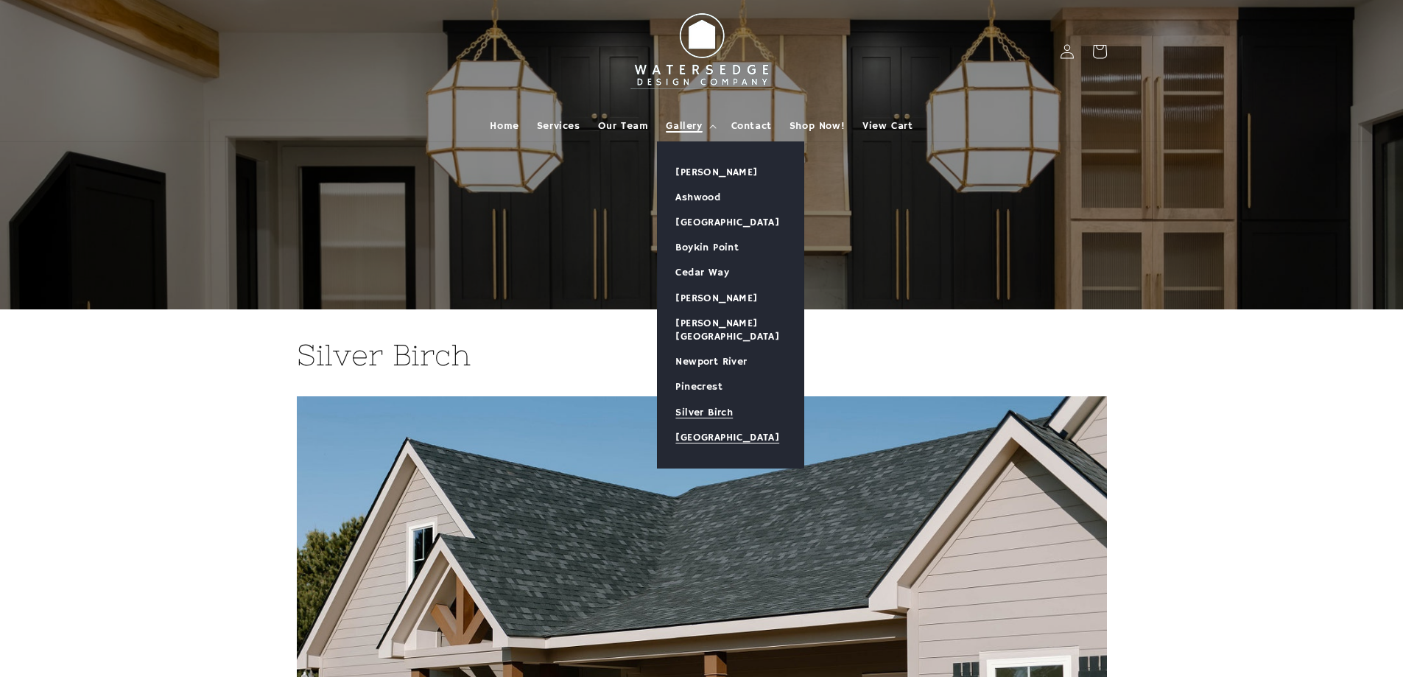
click at [711, 425] on link "[GEOGRAPHIC_DATA]" at bounding box center [731, 437] width 146 height 25
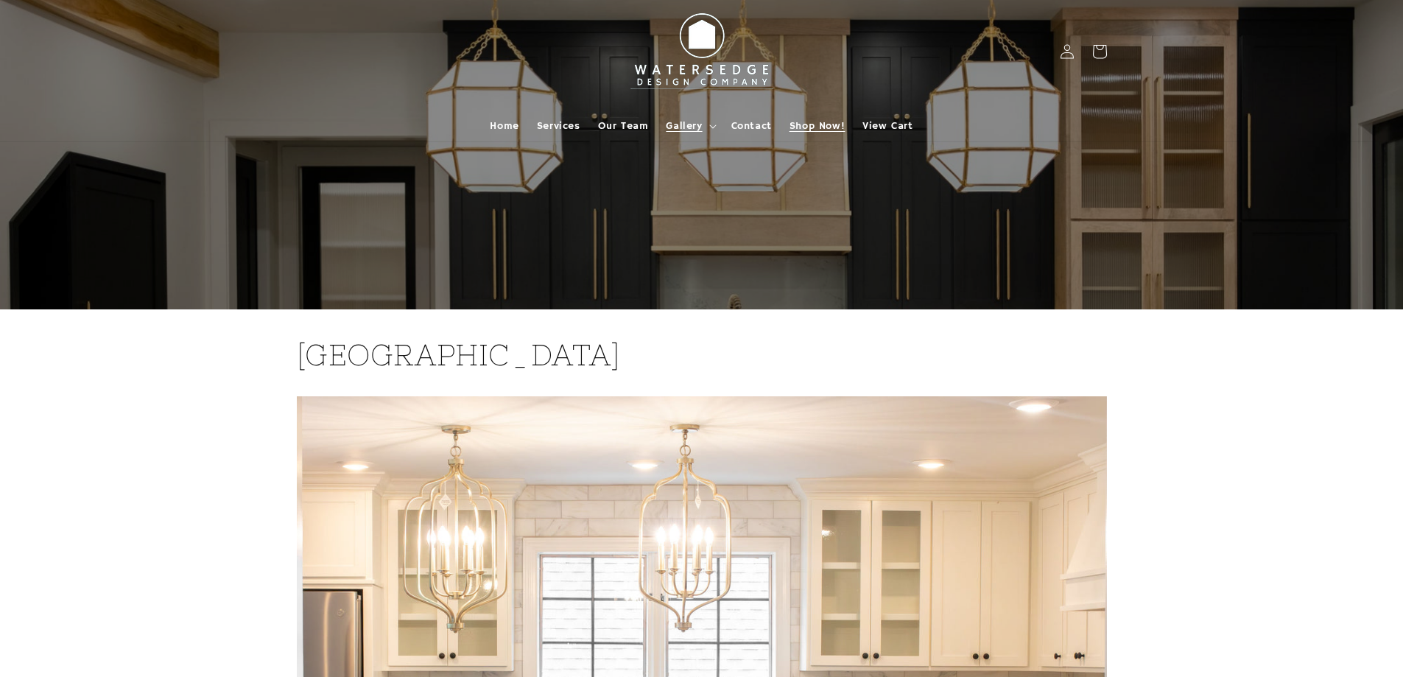
click at [845, 127] on span "Shop Now!" at bounding box center [816, 125] width 55 height 13
